Goal: Task Accomplishment & Management: Complete application form

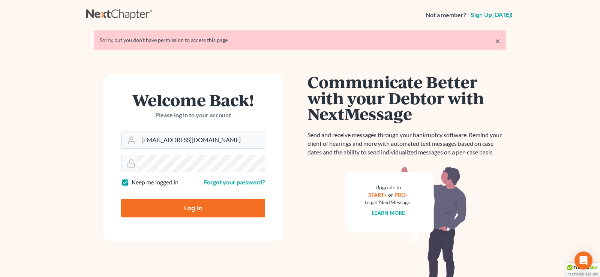
click at [195, 196] on div "Log In" at bounding box center [193, 205] width 144 height 25
click at [193, 210] on input "Log In" at bounding box center [193, 208] width 144 height 19
type input "Thinking..."
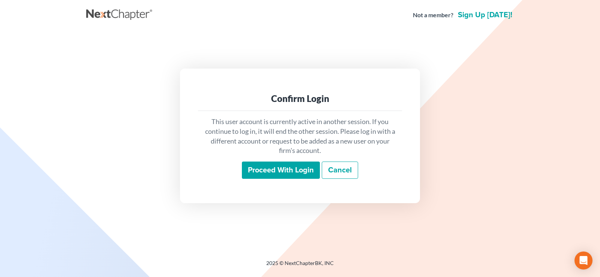
click at [302, 171] on input "Proceed with login" at bounding box center [281, 170] width 78 height 17
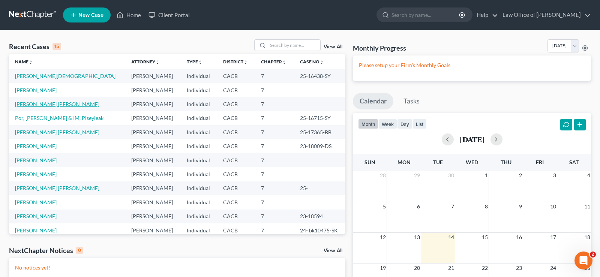
click at [58, 105] on link "[PERSON_NAME] [PERSON_NAME]" at bounding box center [57, 104] width 84 height 6
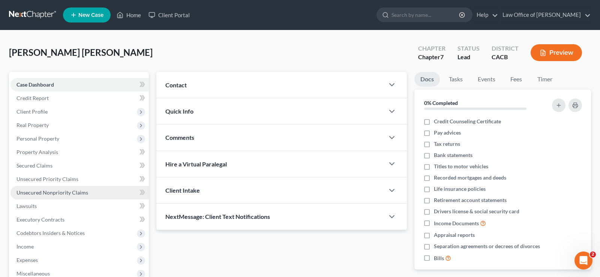
click at [74, 193] on span "Unsecured Nonpriority Claims" at bounding box center [53, 192] width 72 height 6
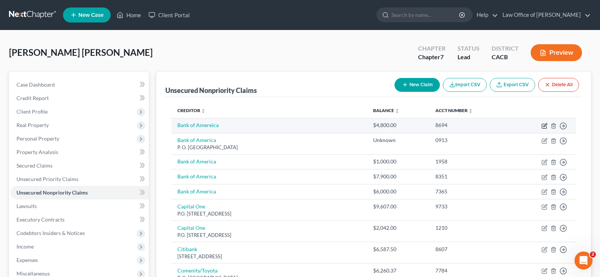
click at [545, 125] on icon "button" at bounding box center [545, 126] width 6 height 6
select select "0"
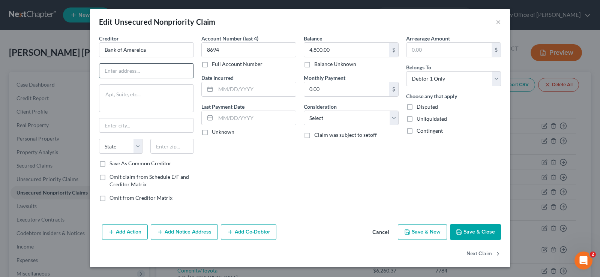
click at [129, 70] on input "text" at bounding box center [146, 71] width 94 height 14
paste input "PO BOX 982238, [GEOGRAPHIC_DATA]"
type input "PO BOX 982238, [GEOGRAPHIC_DATA]"
click at [99, 139] on select "State [US_STATE] AK AR AZ CA CO CT DE DC [GEOGRAPHIC_DATA] [GEOGRAPHIC_DATA] GU…" at bounding box center [121, 146] width 44 height 15
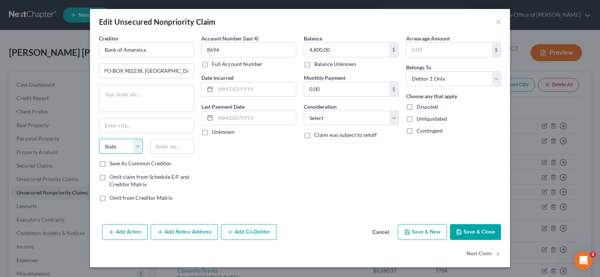
select select "45"
click option "[GEOGRAPHIC_DATA]" at bounding box center [0, 0] width 0 height 0
click at [161, 144] on input "text" at bounding box center [172, 146] width 44 height 15
type input "79998"
type input "[GEOGRAPHIC_DATA]"
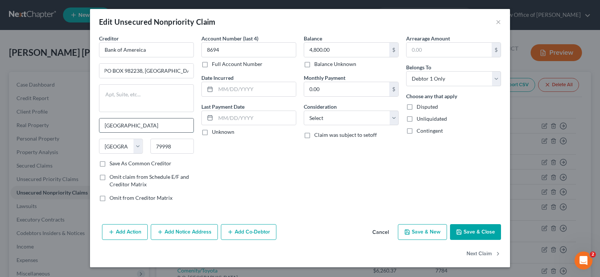
click at [136, 126] on input "[GEOGRAPHIC_DATA]" at bounding box center [146, 126] width 94 height 14
click at [190, 69] on input "PO BOX 982238, [GEOGRAPHIC_DATA]" at bounding box center [146, 71] width 94 height 14
type input "PO BOX 982238"
click at [110, 164] on label "Save As Common Creditor" at bounding box center [141, 164] width 62 height 8
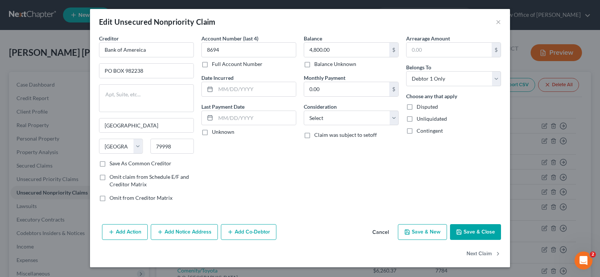
click at [113, 164] on input "Save As Common Creditor" at bounding box center [115, 162] width 5 height 5
click at [474, 231] on button "Save & Close" at bounding box center [475, 232] width 51 height 16
checkbox input "false"
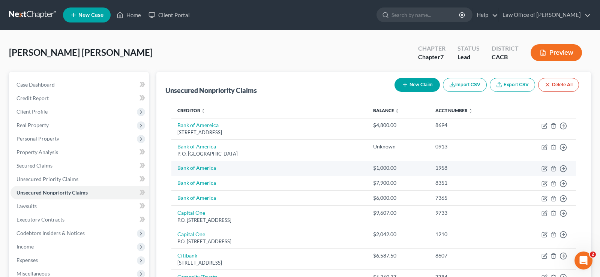
click at [215, 168] on td "Bank of America" at bounding box center [269, 168] width 196 height 15
click at [542, 168] on icon "button" at bounding box center [545, 169] width 6 height 6
select select "0"
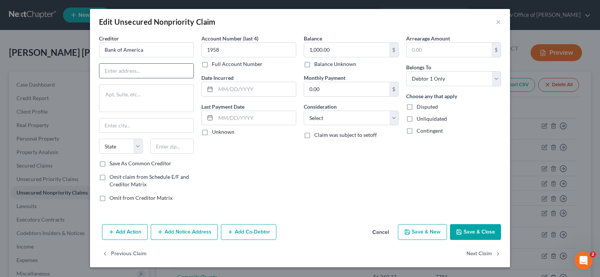
click at [135, 72] on input "text" at bounding box center [146, 71] width 94 height 14
click at [156, 54] on input "Bank of America" at bounding box center [146, 49] width 95 height 15
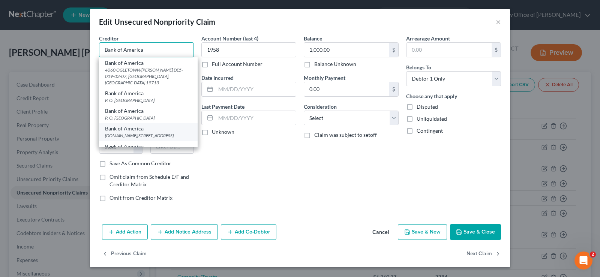
type input "Bank of America"
click at [131, 126] on div "Bank of America" at bounding box center [148, 129] width 87 height 8
type input "[DOMAIN_NAME] 982238"
type input "[GEOGRAPHIC_DATA]"
select select "45"
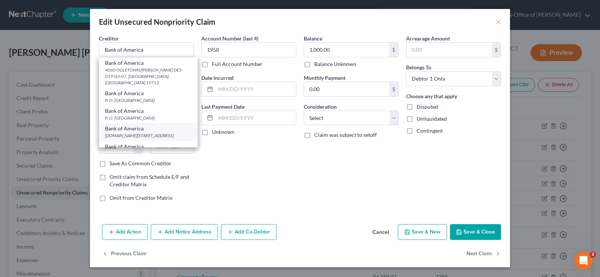
type input "79998"
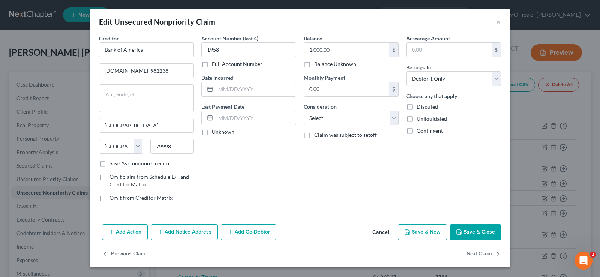
click at [472, 233] on button "Save & Close" at bounding box center [475, 232] width 51 height 16
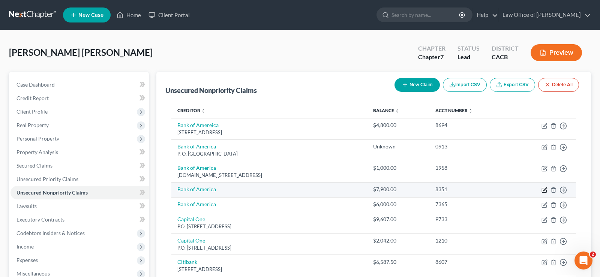
click at [547, 190] on icon "button" at bounding box center [545, 190] width 6 height 6
select select "0"
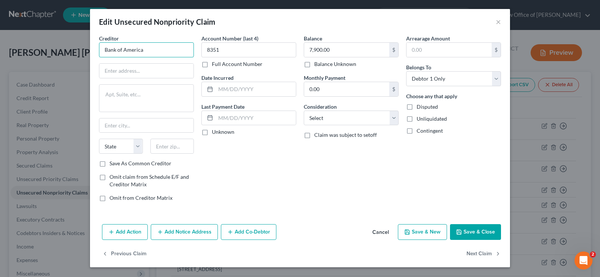
click at [155, 50] on input "Bank of America" at bounding box center [146, 49] width 95 height 15
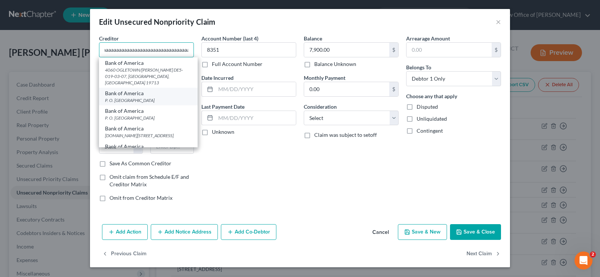
scroll to position [0, 116]
click at [146, 97] on div "P. O. [GEOGRAPHIC_DATA]" at bounding box center [148, 100] width 87 height 6
type input "Bank of America"
type input "P. O. Box 6872050"
type input "[GEOGRAPHIC_DATA]"
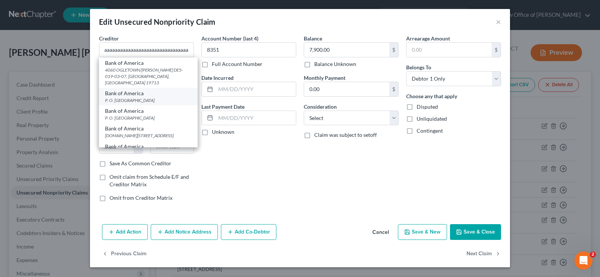
select select "45"
type input "75267"
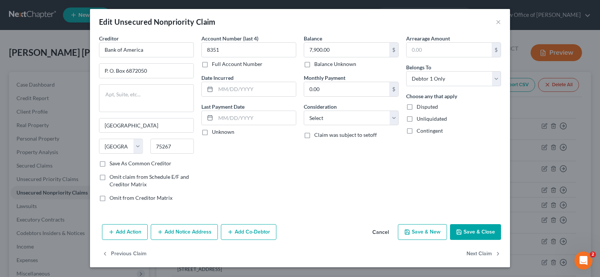
scroll to position [0, 0]
click at [125, 69] on input "P. O. Box 6872050" at bounding box center [146, 71] width 94 height 14
type input "P. O. BOX 6872050"
click at [469, 235] on button "Save & Close" at bounding box center [475, 232] width 51 height 16
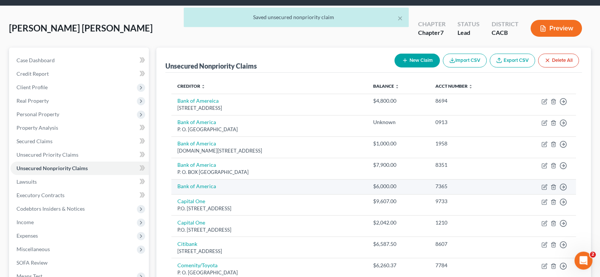
scroll to position [38, 0]
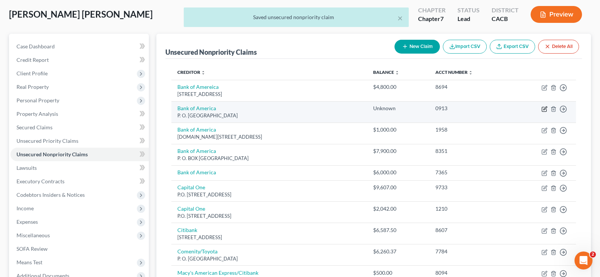
click at [545, 109] on icon "button" at bounding box center [545, 109] width 6 height 6
select select "45"
select select "0"
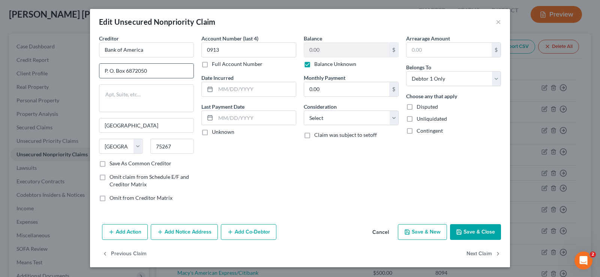
click at [121, 71] on input "P. O. Box 6872050" at bounding box center [146, 71] width 94 height 14
drag, startPoint x: 123, startPoint y: 70, endPoint x: 129, endPoint y: 75, distance: 6.9
click at [126, 72] on input "P. O. Box 6872050" at bounding box center [146, 71] width 94 height 14
type input "P. O. BOX 6872050"
click at [468, 233] on button "Save & Close" at bounding box center [475, 232] width 51 height 16
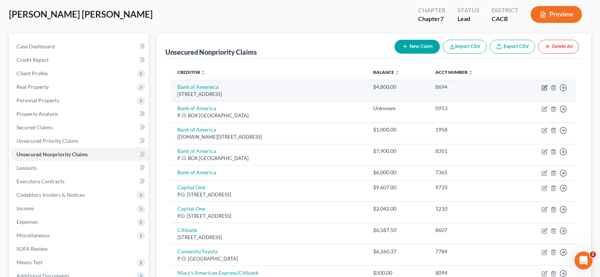
click at [546, 89] on icon "button" at bounding box center [545, 88] width 6 height 6
select select "45"
select select "0"
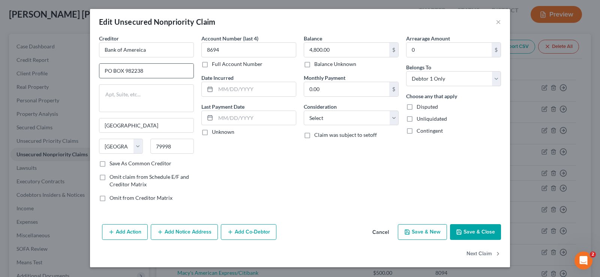
click at [108, 69] on input "PO BOX 982238" at bounding box center [146, 71] width 94 height 14
type input "P. O BOX 982238"
click at [486, 228] on button "Save & Close" at bounding box center [475, 232] width 51 height 16
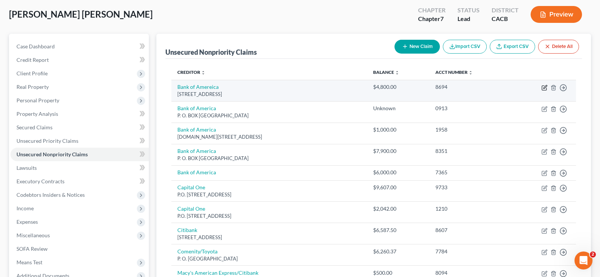
click at [544, 90] on icon "button" at bounding box center [544, 88] width 5 height 5
select select "45"
select select "0"
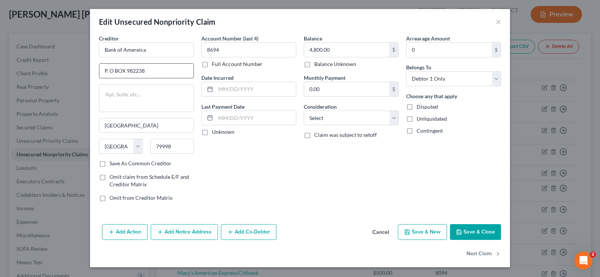
click at [113, 68] on input "P. O BOX 982238" at bounding box center [146, 71] width 94 height 14
type input "P. O. BOX 982238"
click at [485, 232] on button "Save & Close" at bounding box center [475, 232] width 51 height 16
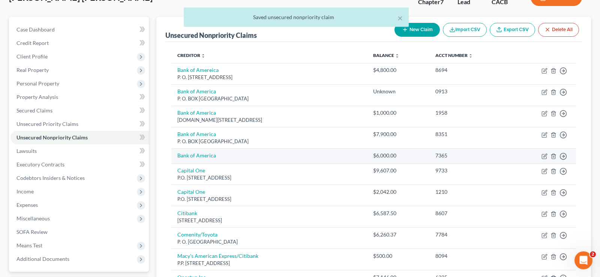
scroll to position [77, 0]
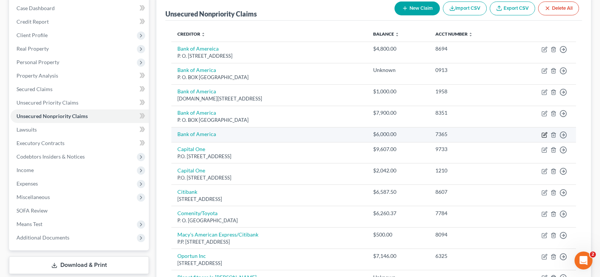
click at [545, 135] on icon "button" at bounding box center [545, 135] width 6 height 6
select select "0"
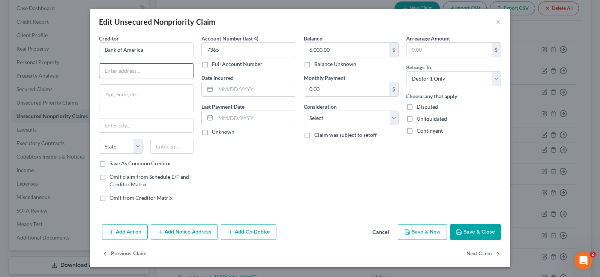
click at [155, 72] on input "text" at bounding box center [146, 71] width 94 height 14
paste input "PO BOX 982238, [GEOGRAPHIC_DATA]"
type input "PO BOX 982238, [GEOGRAPHIC_DATA]"
click at [99, 139] on select "State [US_STATE] AK AR AZ CA CO CT DE DC [GEOGRAPHIC_DATA] [GEOGRAPHIC_DATA] GU…" at bounding box center [121, 146] width 44 height 15
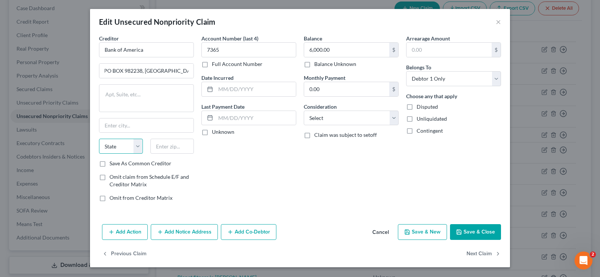
select select "45"
click option "[GEOGRAPHIC_DATA]" at bounding box center [0, 0] width 0 height 0
click at [167, 150] on input "text" at bounding box center [172, 146] width 44 height 15
type input "79998"
type input "[GEOGRAPHIC_DATA]"
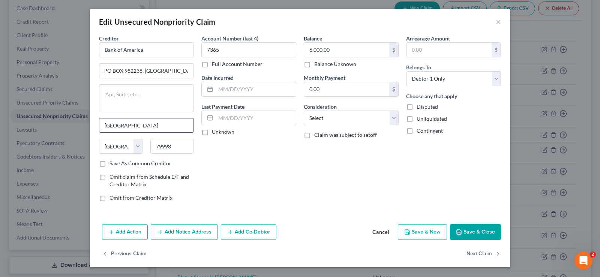
click at [148, 124] on input "[GEOGRAPHIC_DATA]" at bounding box center [146, 126] width 94 height 14
click at [189, 68] on input "PO BOX 982238, [GEOGRAPHIC_DATA]" at bounding box center [146, 71] width 94 height 14
click at [107, 69] on input "PO BOX 982238," at bounding box center [146, 71] width 94 height 14
click at [113, 71] on input "P.O BOX 982238," at bounding box center [146, 71] width 94 height 14
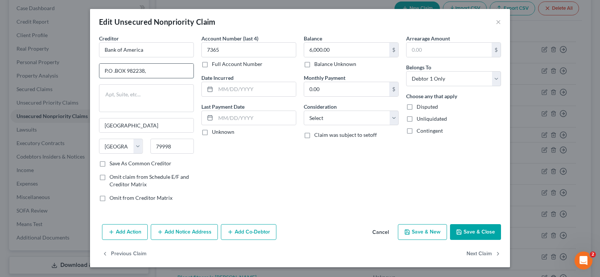
click at [108, 70] on input "P.O .BOX 982238," at bounding box center [146, 71] width 94 height 14
type input "P .O .BOX 982238,"
click at [483, 230] on button "Save & Close" at bounding box center [475, 232] width 51 height 16
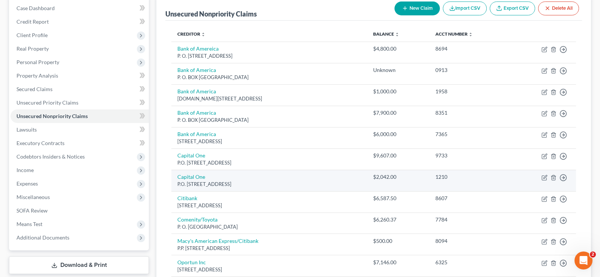
scroll to position [115, 0]
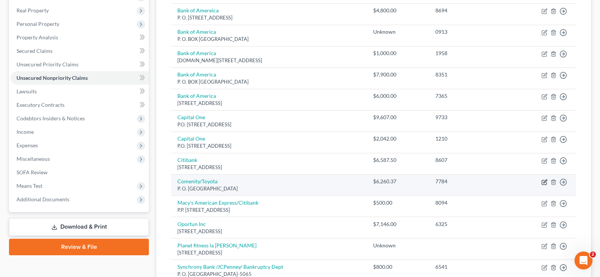
click at [543, 184] on icon "button" at bounding box center [545, 182] width 6 height 6
select select "36"
select select "0"
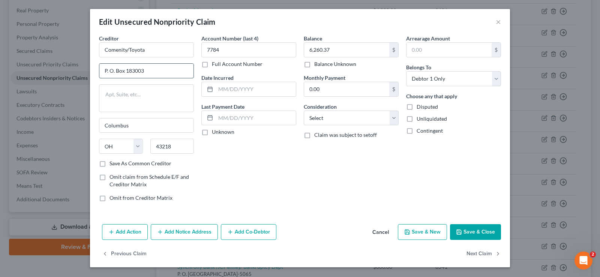
click at [126, 71] on input "P. O. Box 183003" at bounding box center [146, 71] width 94 height 14
type input "P. O. BOX 183003"
click at [475, 233] on button "Save & Close" at bounding box center [475, 232] width 51 height 16
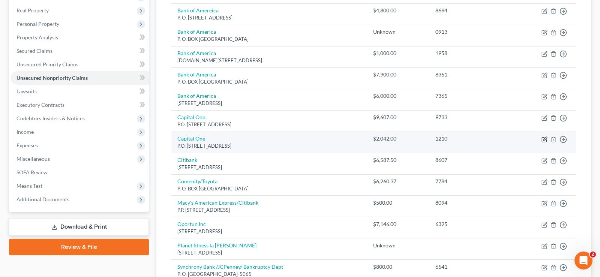
click at [544, 141] on icon "button" at bounding box center [545, 140] width 6 height 6
select select "46"
select select "0"
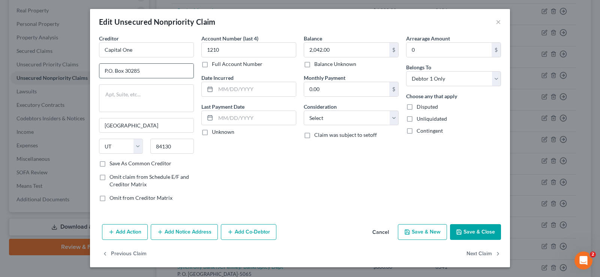
click at [123, 71] on input "P.O. Box 30285" at bounding box center [146, 71] width 94 height 14
type input "P.O. BOX 30285"
click at [480, 233] on button "Save & Close" at bounding box center [475, 232] width 51 height 16
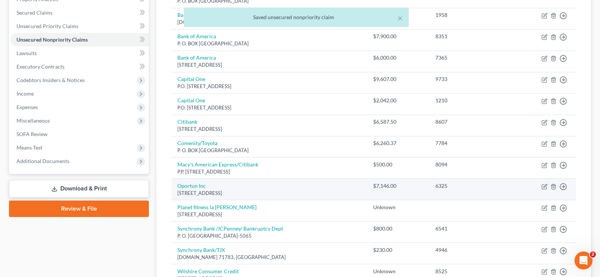
scroll to position [191, 0]
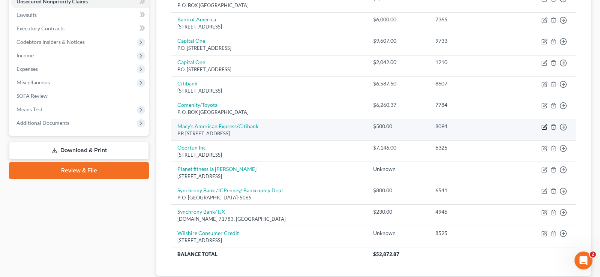
click at [546, 127] on icon "button" at bounding box center [545, 127] width 6 height 6
select select "43"
select select "0"
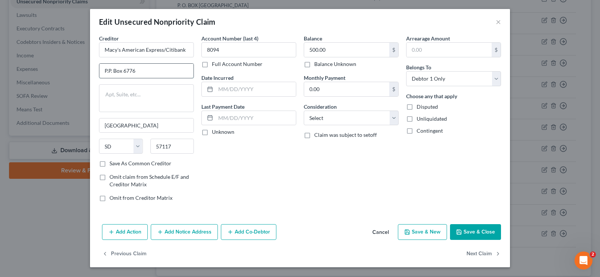
drag, startPoint x: 120, startPoint y: 73, endPoint x: 126, endPoint y: 74, distance: 5.5
click at [120, 72] on input "P.P. Box 6776" at bounding box center [146, 71] width 94 height 14
click at [123, 71] on input "P.P. Box 6776" at bounding box center [146, 71] width 94 height 14
click at [106, 71] on input "P.P. BOX 6776" at bounding box center [146, 71] width 94 height 14
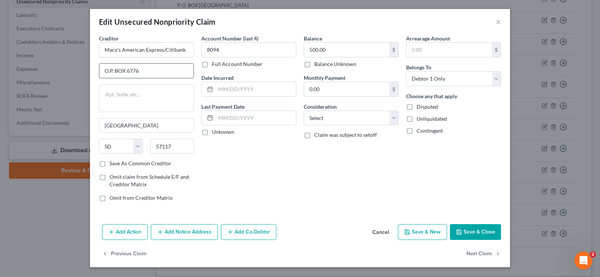
click at [113, 71] on input "O.P. BOX 6776" at bounding box center [146, 71] width 94 height 14
type input "P.O. BOX 6776"
click at [479, 228] on button "Save & Close" at bounding box center [475, 232] width 51 height 16
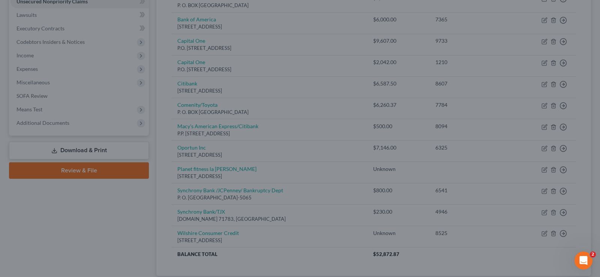
type input "0"
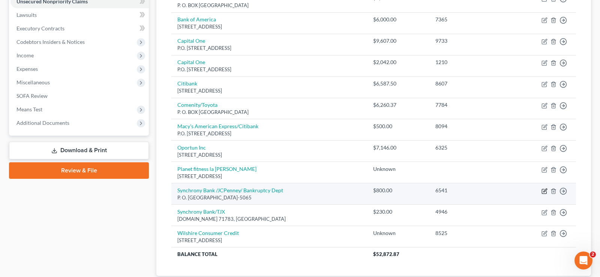
click at [546, 192] on icon "button" at bounding box center [545, 191] width 6 height 6
select select "9"
select select "0"
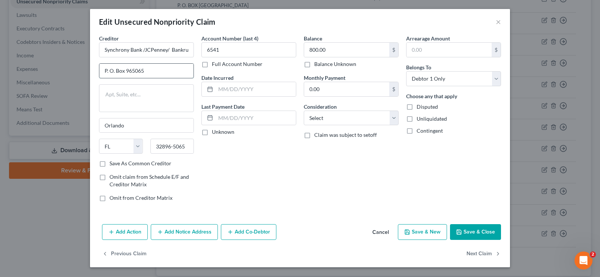
drag, startPoint x: 127, startPoint y: 71, endPoint x: 124, endPoint y: 77, distance: 6.7
click at [127, 71] on input "P. O. Box 965065" at bounding box center [146, 71] width 94 height 14
type input "P. O. BOX 965065"
click at [471, 234] on button "Save & Close" at bounding box center [475, 232] width 51 height 16
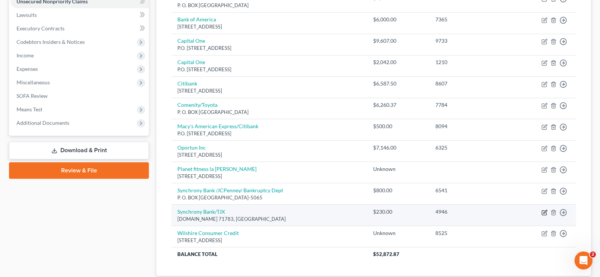
click at [545, 213] on icon "button" at bounding box center [545, 213] width 6 height 6
select select "39"
select select "0"
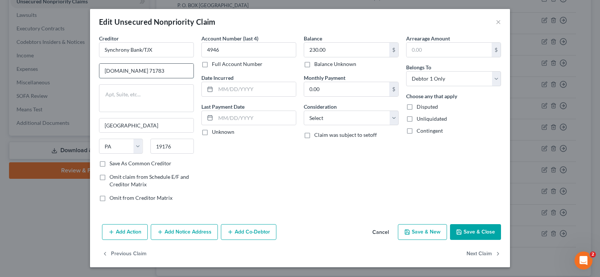
click at [122, 70] on input "[DOMAIN_NAME] 71783" at bounding box center [146, 71] width 94 height 14
type input "P.O. BOX 71783"
click at [482, 230] on button "Save & Close" at bounding box center [475, 232] width 51 height 16
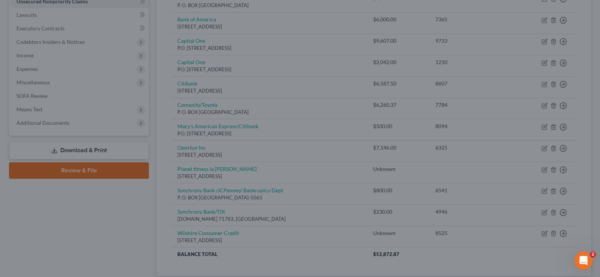
type input "0"
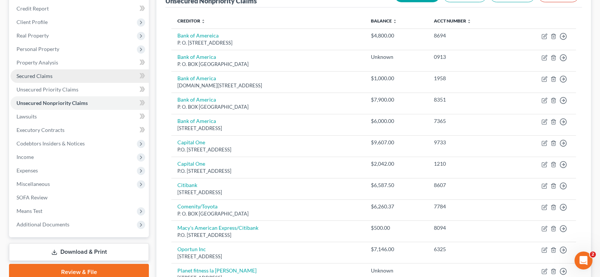
scroll to position [51, 0]
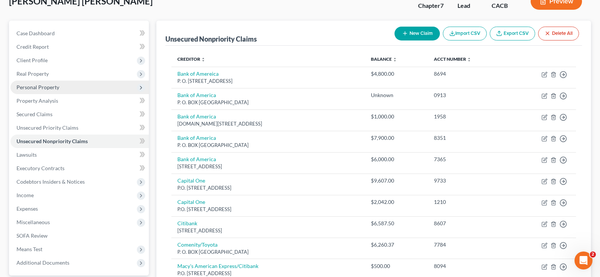
click at [32, 86] on span "Personal Property" at bounding box center [38, 87] width 43 height 6
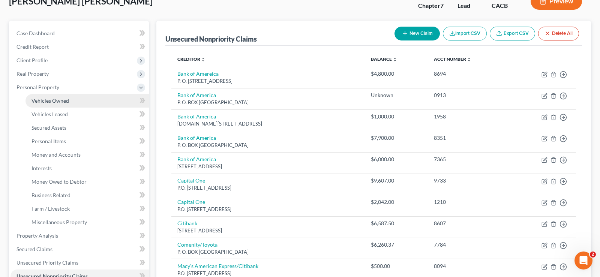
click at [67, 101] on span "Vehicles Owned" at bounding box center [51, 101] width 38 height 6
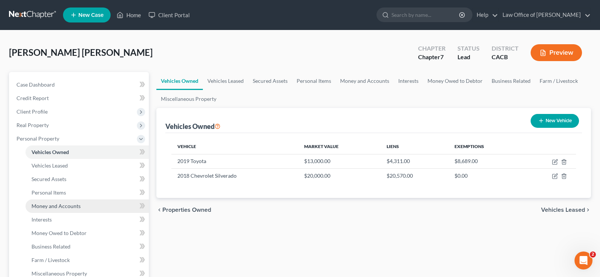
click at [65, 204] on span "Money and Accounts" at bounding box center [56, 206] width 49 height 6
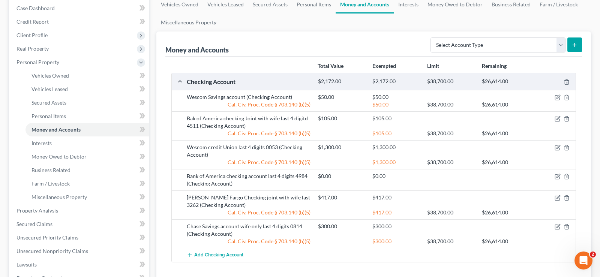
scroll to position [115, 0]
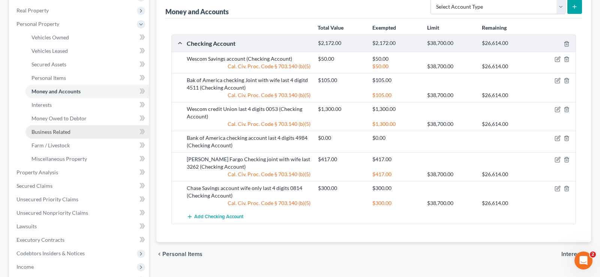
click at [65, 128] on link "Business Related" at bounding box center [87, 132] width 123 height 14
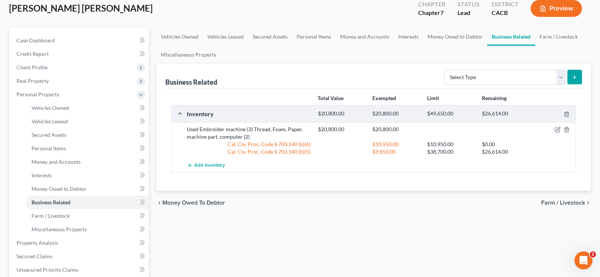
scroll to position [38, 0]
